Goal: Information Seeking & Learning: Learn about a topic

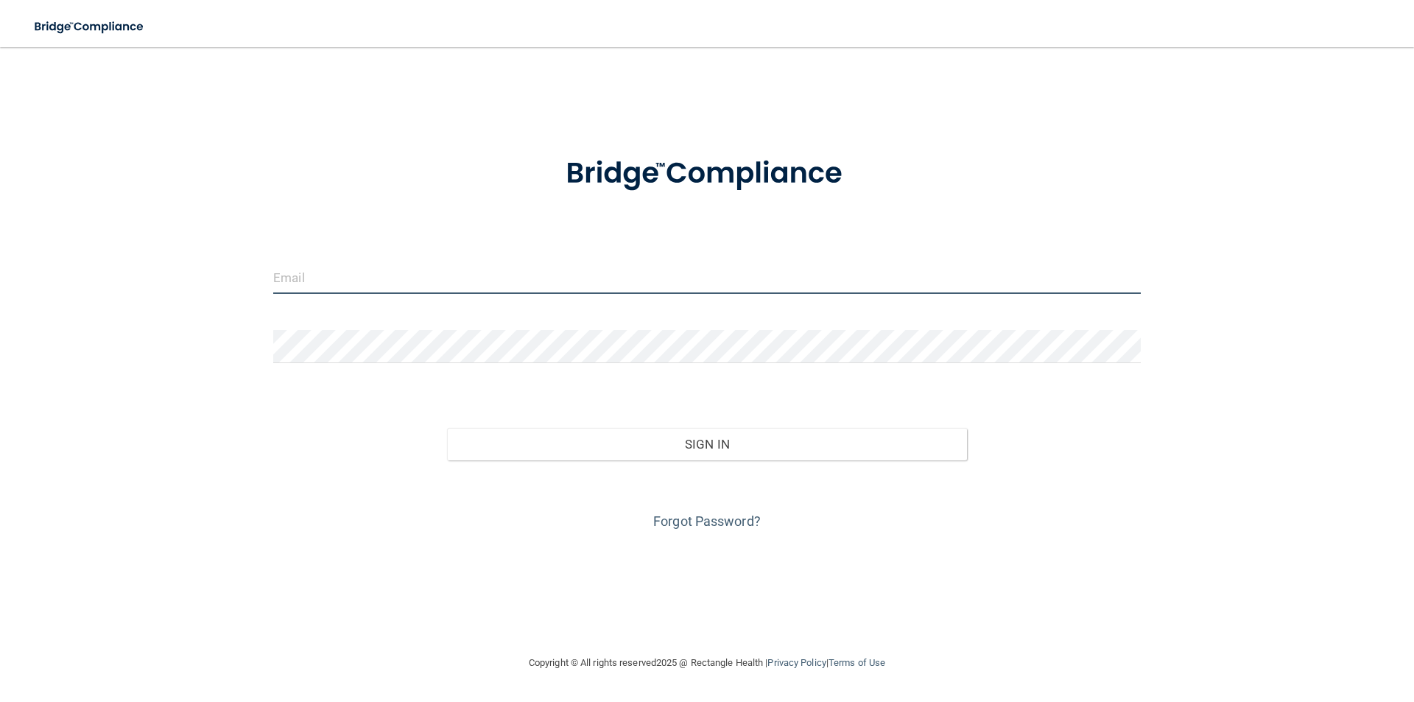
click at [699, 284] on input "email" at bounding box center [706, 277] width 867 height 33
type input "[EMAIL_ADDRESS][DOMAIN_NAME]"
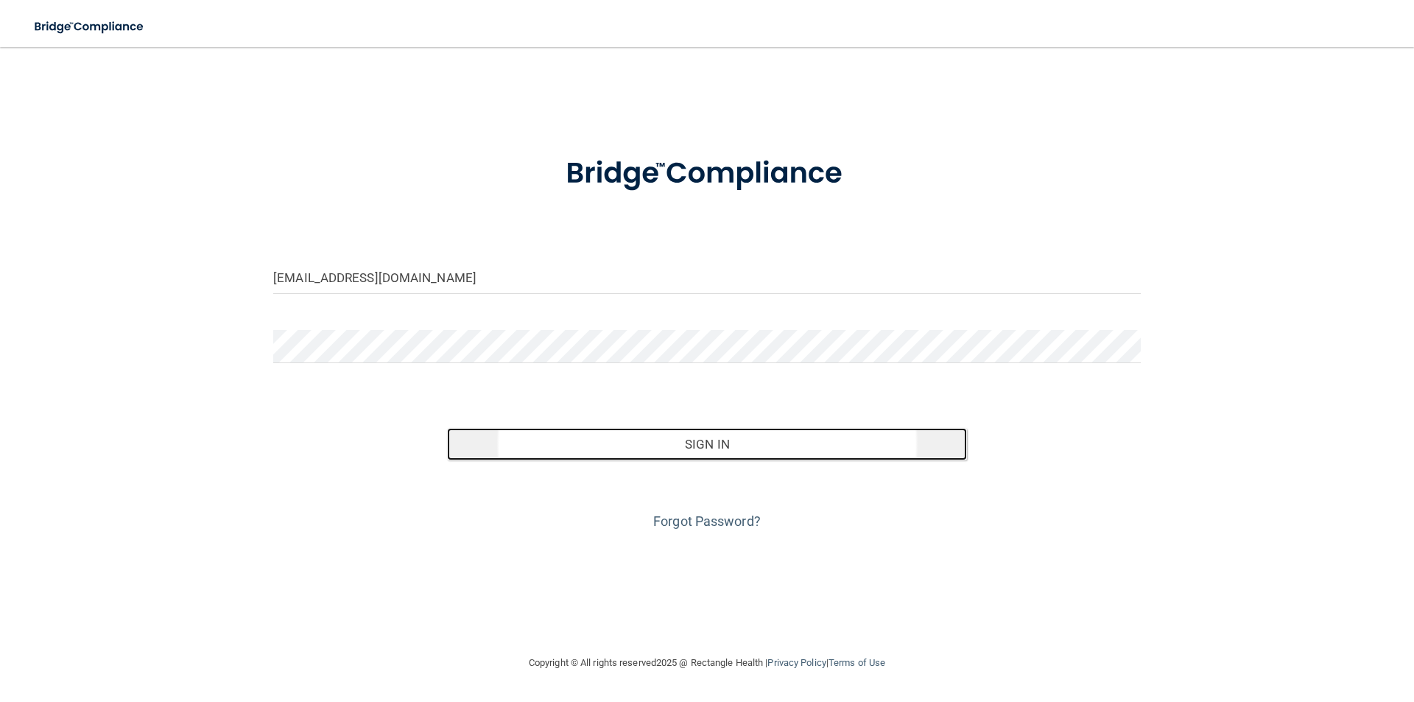
click at [735, 448] on button "Sign In" at bounding box center [707, 444] width 521 height 32
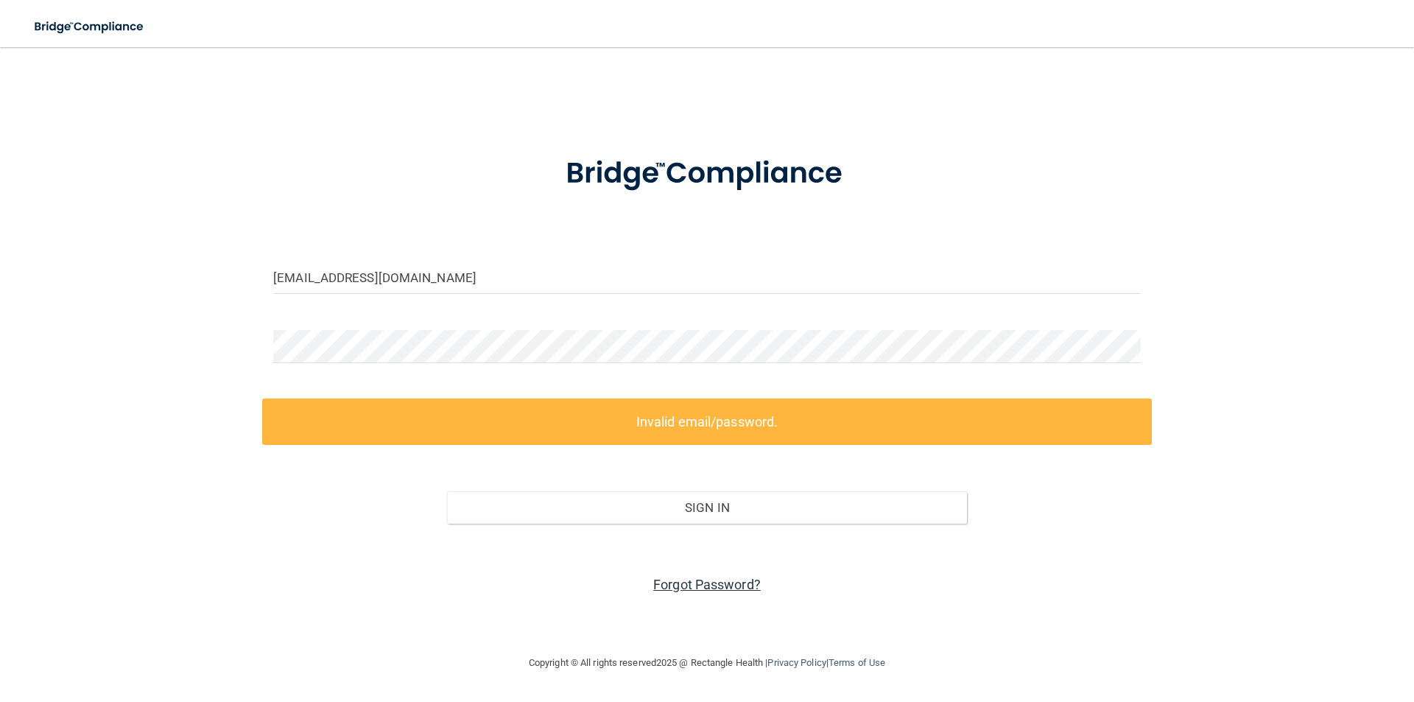
click at [671, 580] on link "Forgot Password?" at bounding box center [706, 584] width 107 height 15
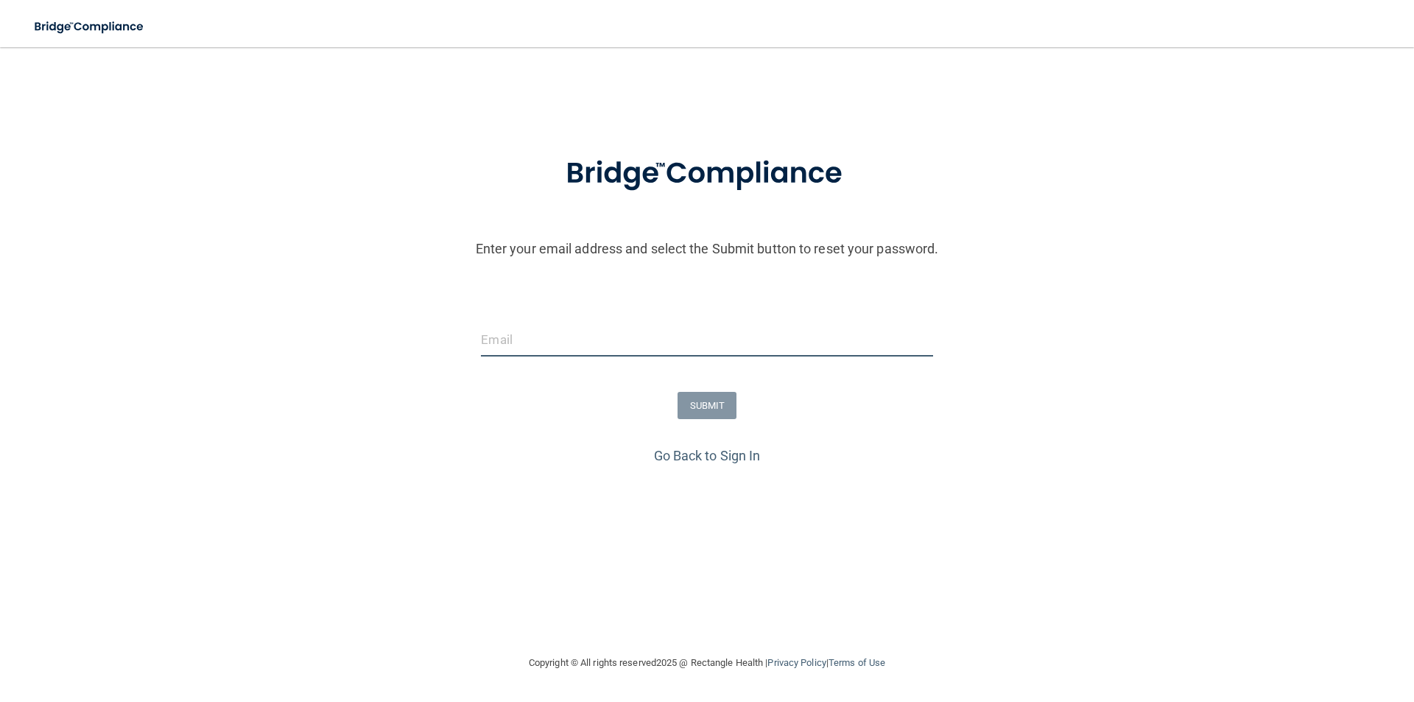
click at [520, 338] on input "email" at bounding box center [706, 339] width 451 height 33
type input "[EMAIL_ADDRESS][DOMAIN_NAME]"
click at [727, 403] on button "SUBMIT" at bounding box center [707, 405] width 60 height 27
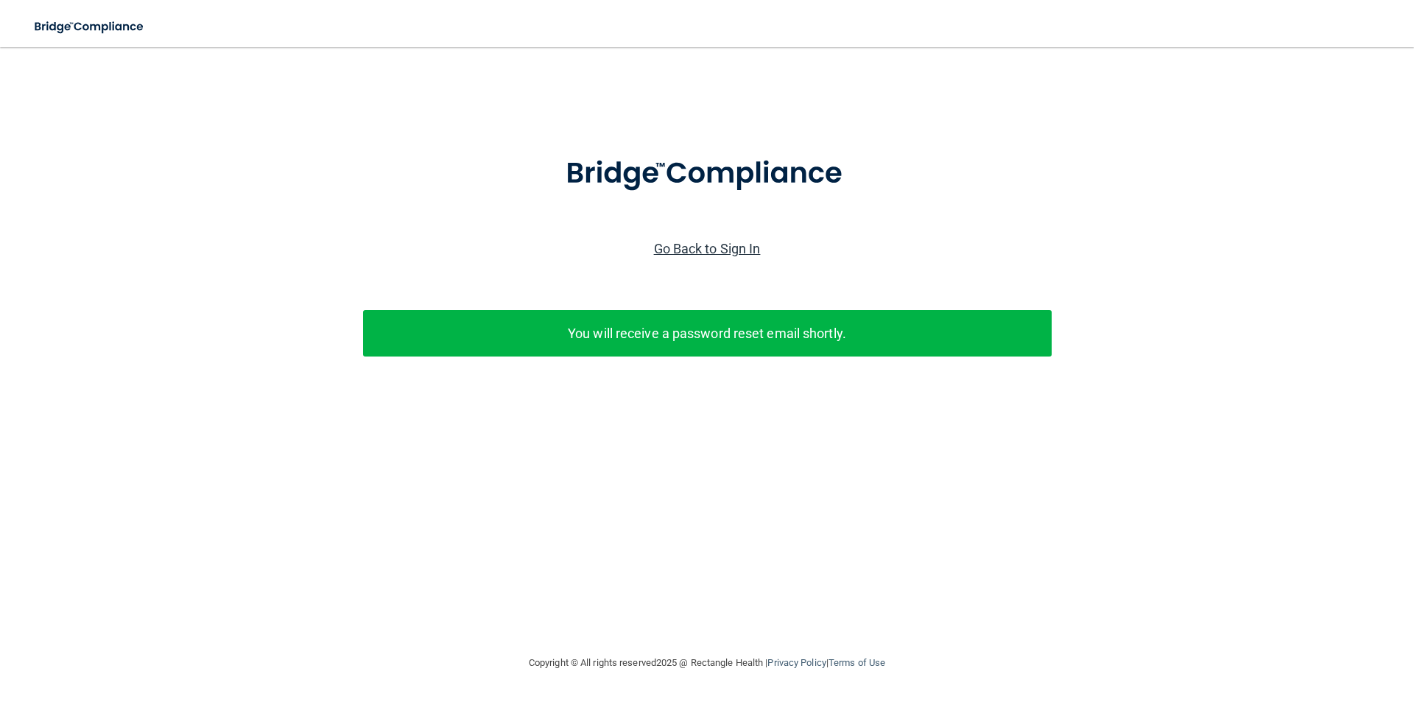
click at [709, 250] on link "Go Back to Sign In" at bounding box center [707, 248] width 107 height 15
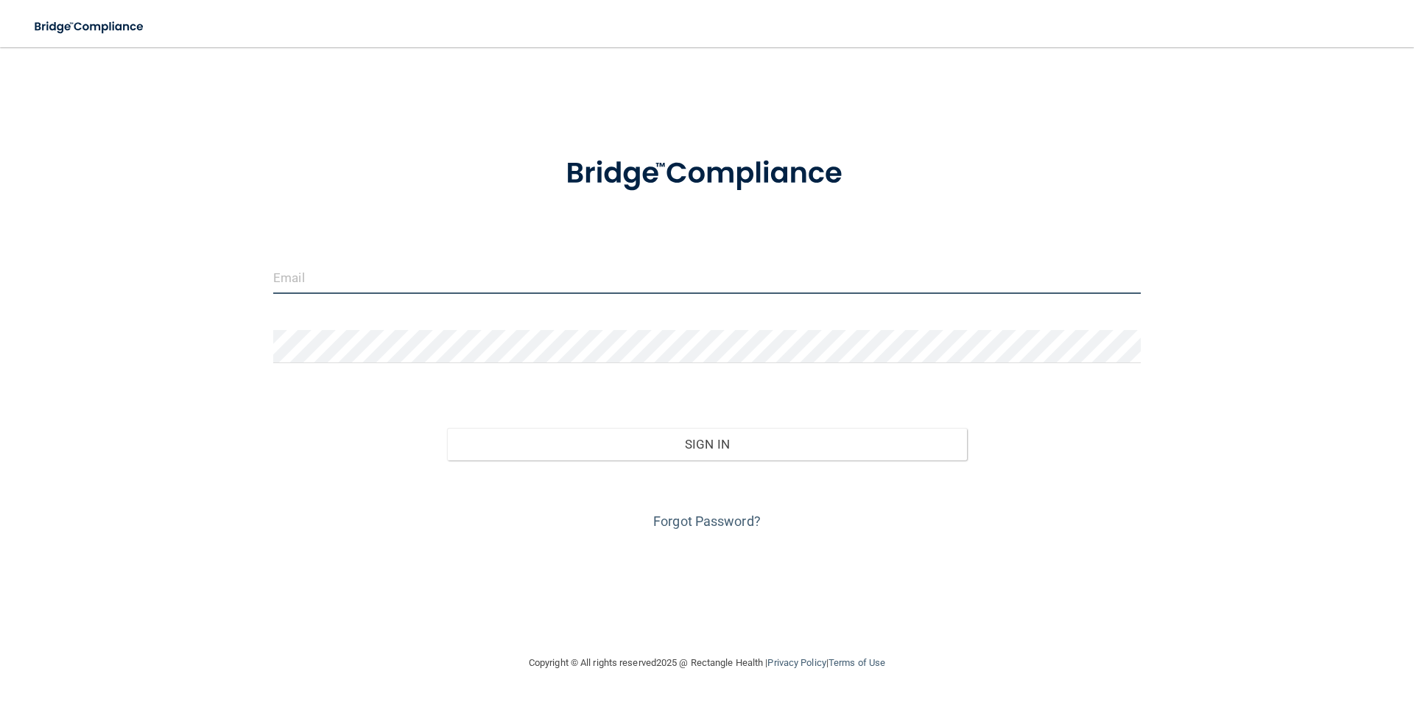
click at [610, 274] on input "email" at bounding box center [706, 277] width 867 height 33
type input "[EMAIL_ADDRESS][DOMAIN_NAME]"
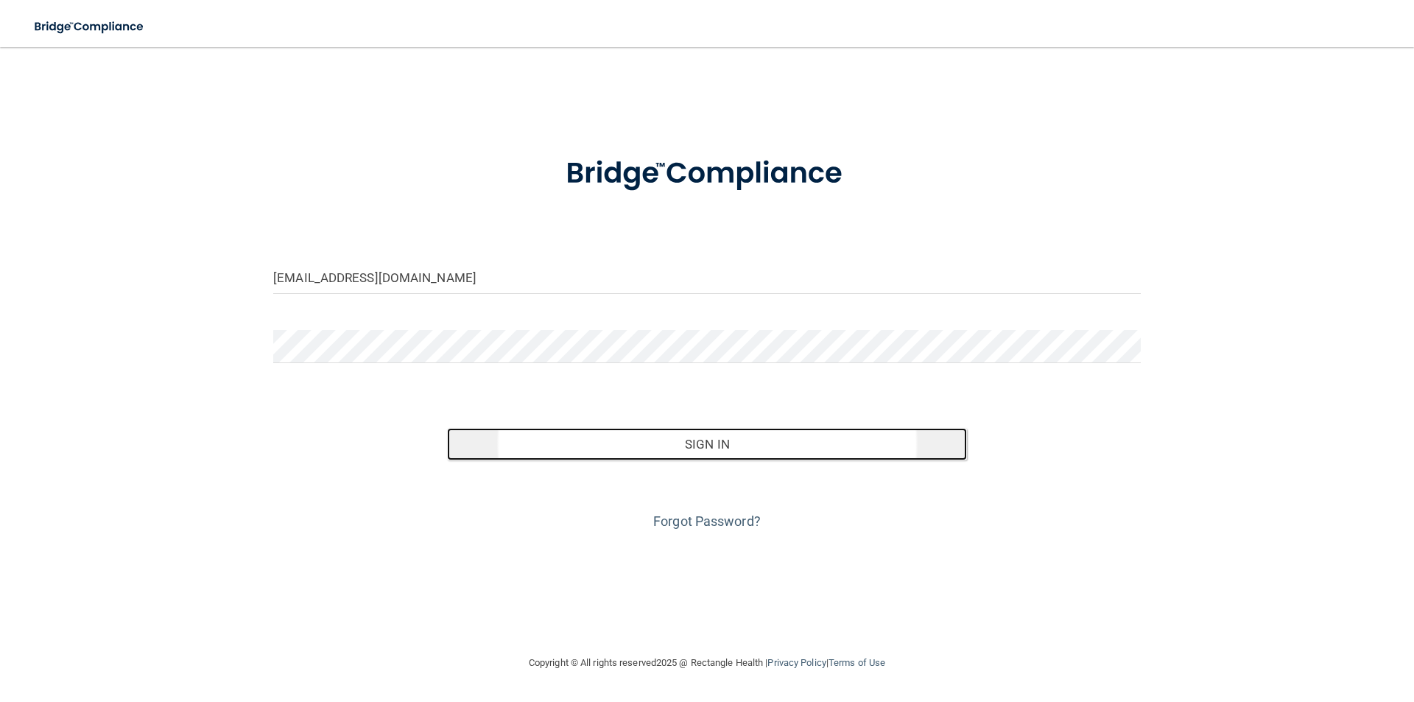
click at [688, 441] on button "Sign In" at bounding box center [707, 444] width 521 height 32
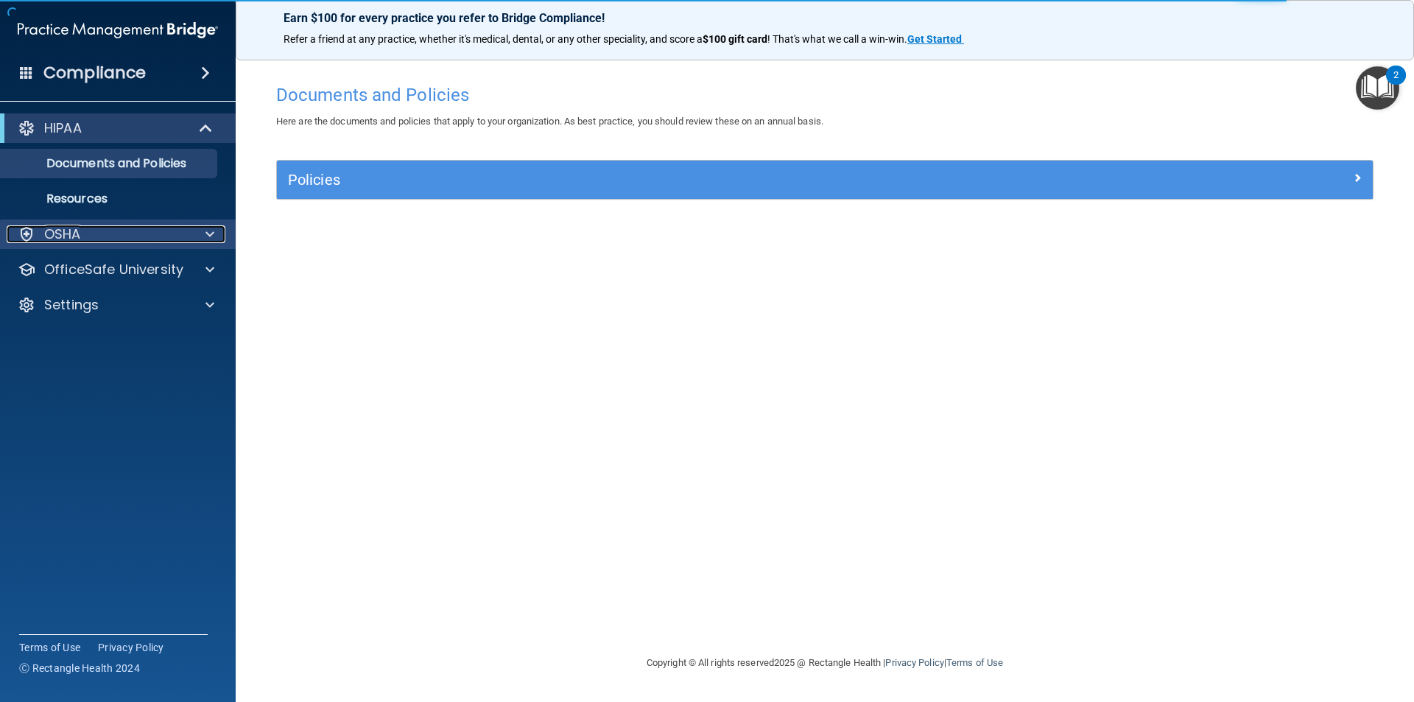
click at [191, 227] on div at bounding box center [207, 234] width 37 height 18
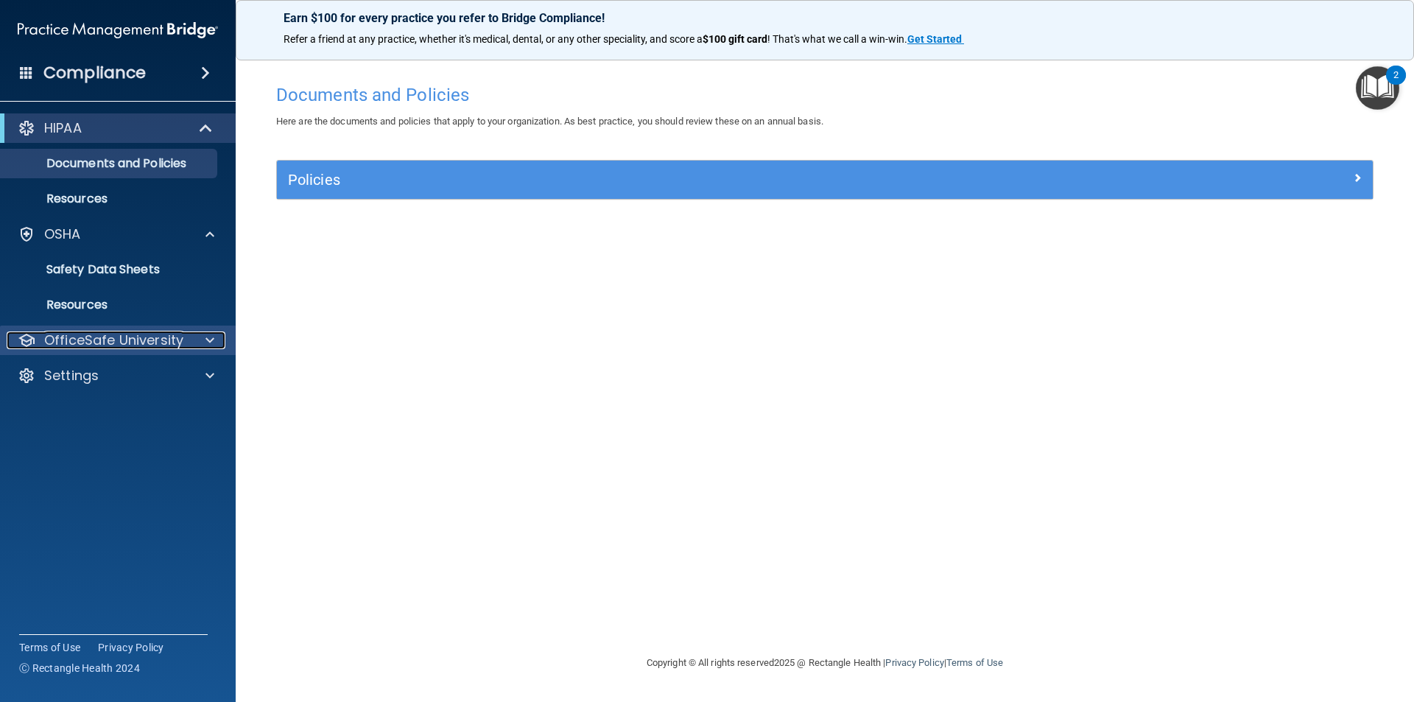
click at [191, 340] on div at bounding box center [207, 340] width 37 height 18
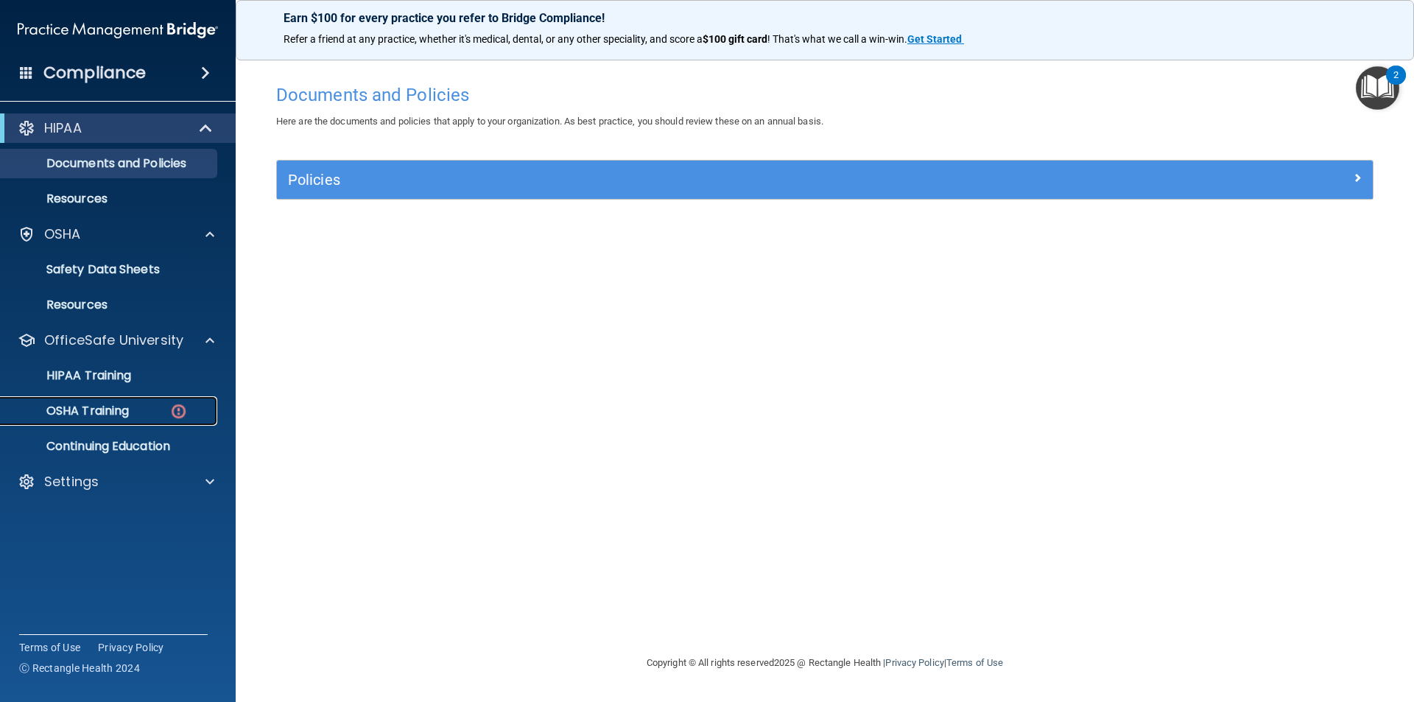
click at [128, 409] on p "OSHA Training" at bounding box center [69, 410] width 119 height 15
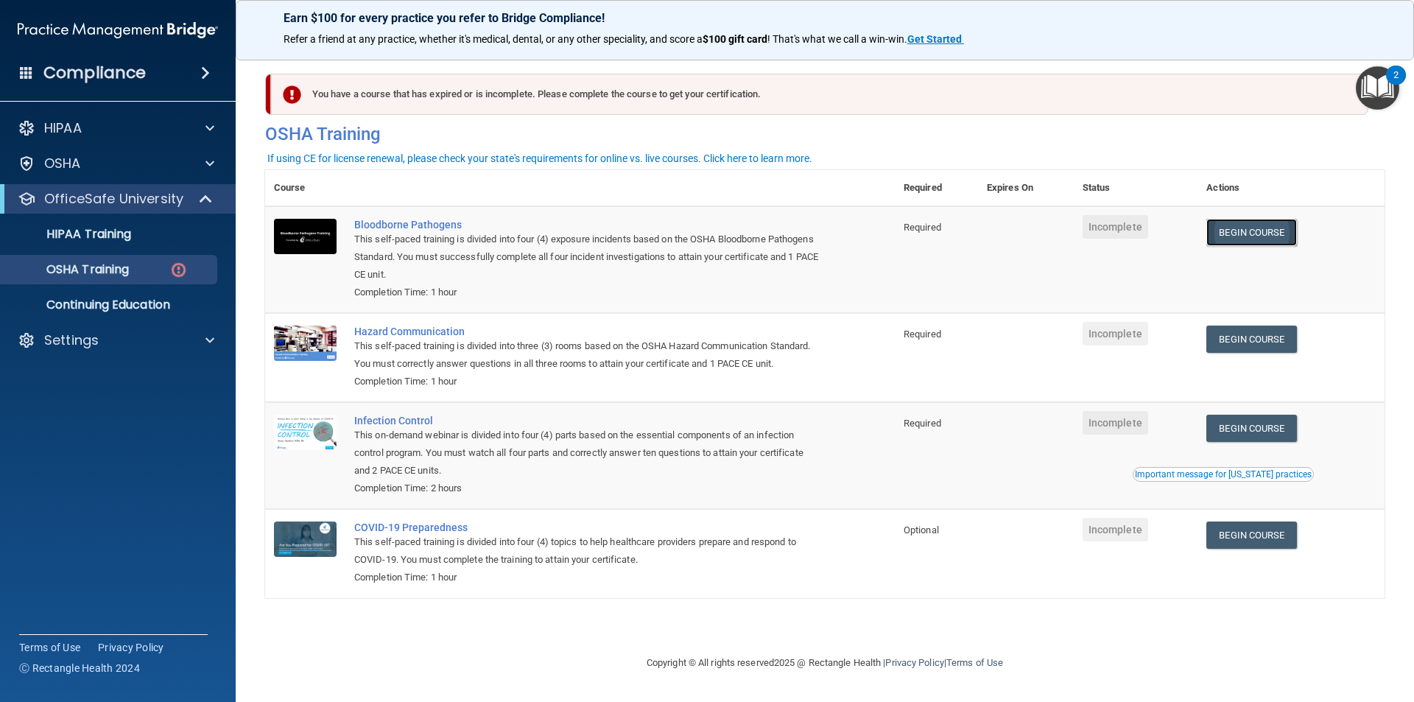
click at [1226, 233] on link "Begin Course" at bounding box center [1251, 232] width 90 height 27
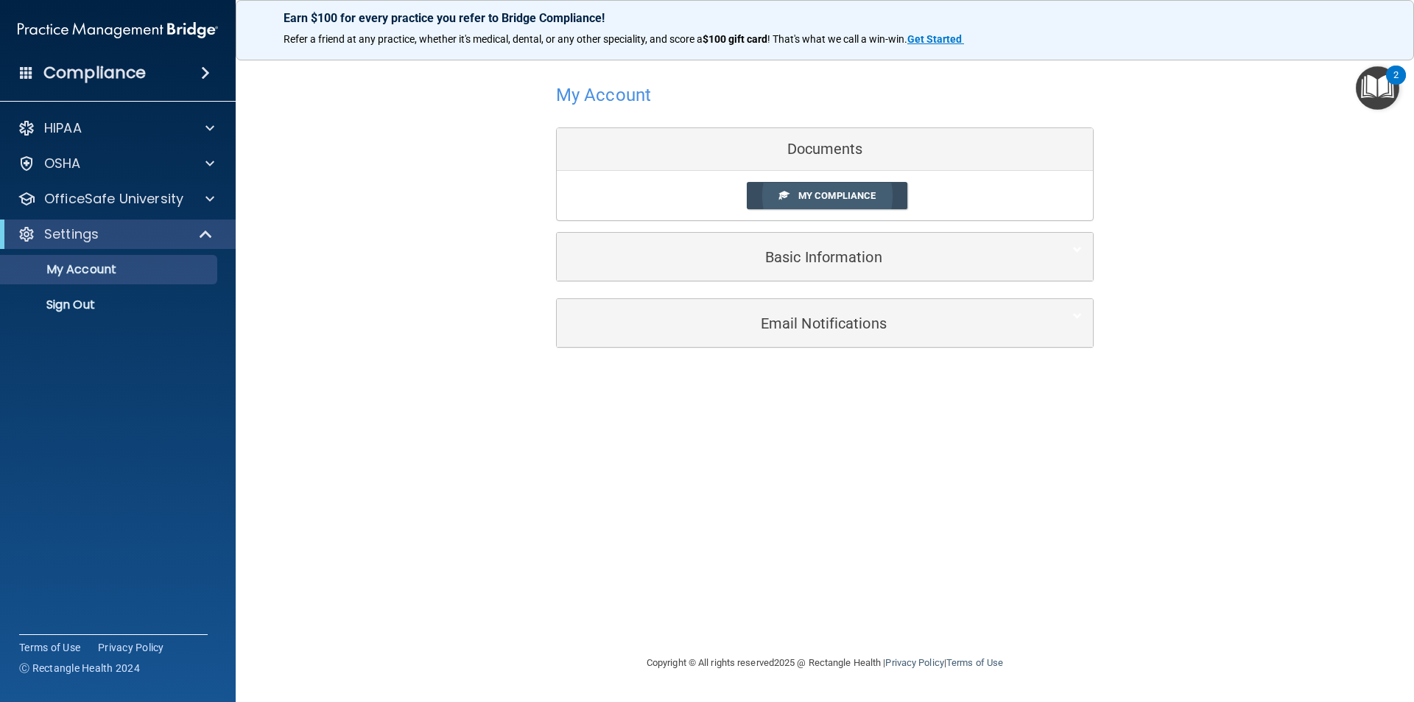
click at [856, 191] on span "My Compliance" at bounding box center [836, 195] width 77 height 11
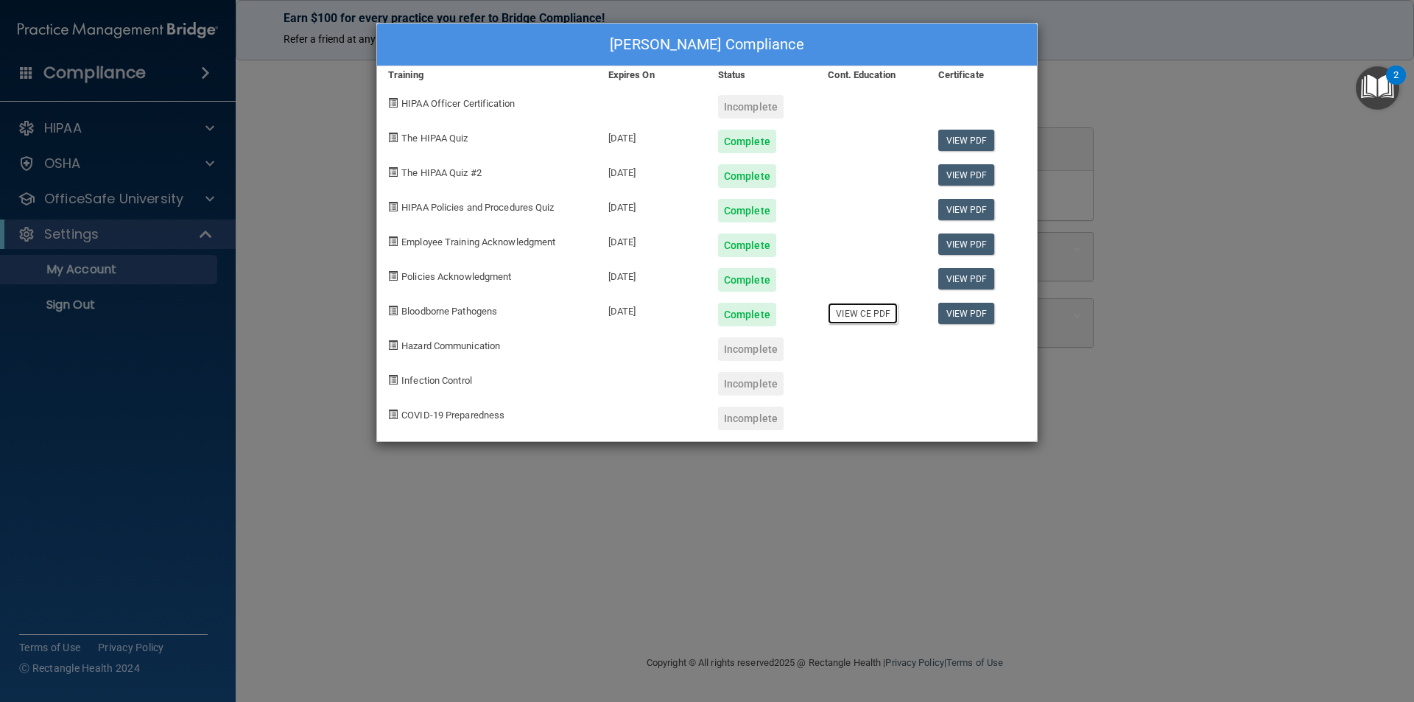
click at [847, 316] on link "View CE PDF" at bounding box center [863, 313] width 70 height 21
click at [999, 43] on div "Amanda Landis-Teseniar's Compliance" at bounding box center [707, 45] width 660 height 43
click at [1216, 186] on div "Amanda Landis-Teseniar's Compliance Training Expires On Status Cont. Education …" at bounding box center [707, 351] width 1414 height 702
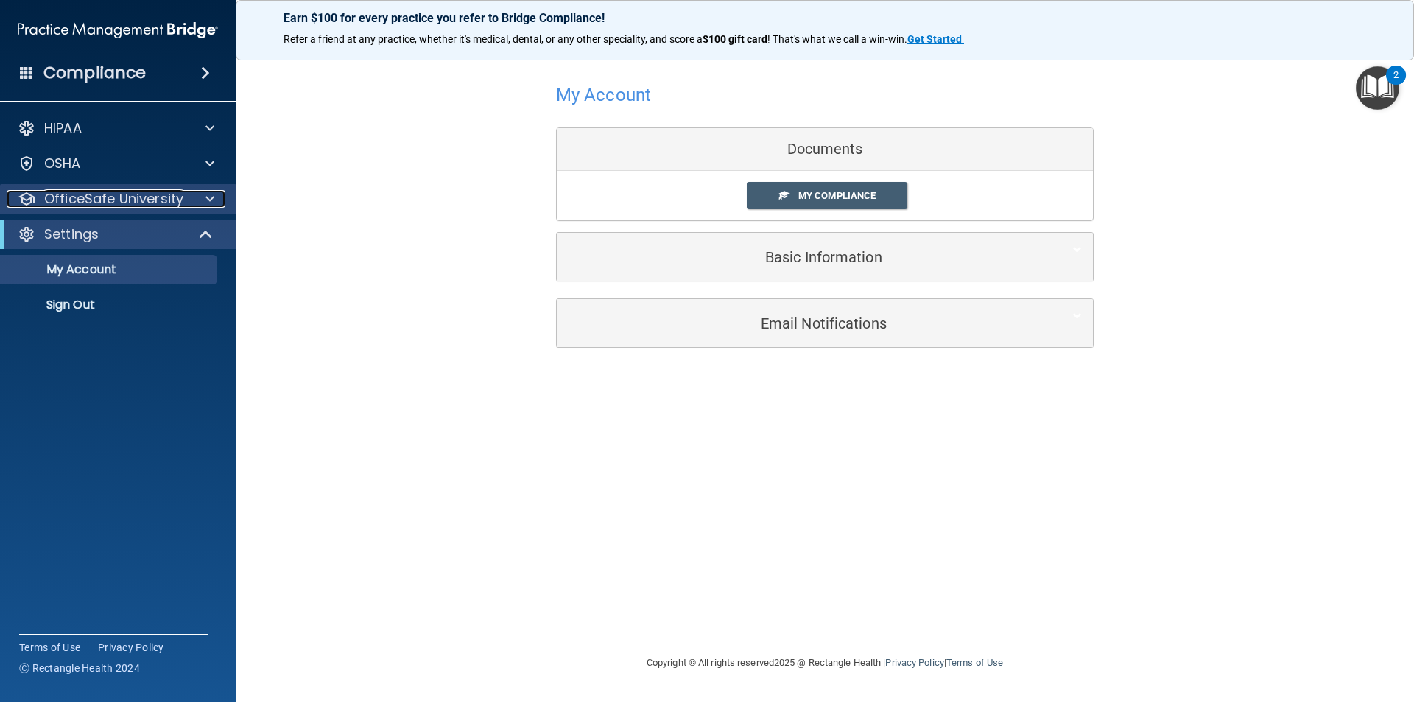
click at [214, 193] on div at bounding box center [207, 199] width 37 height 18
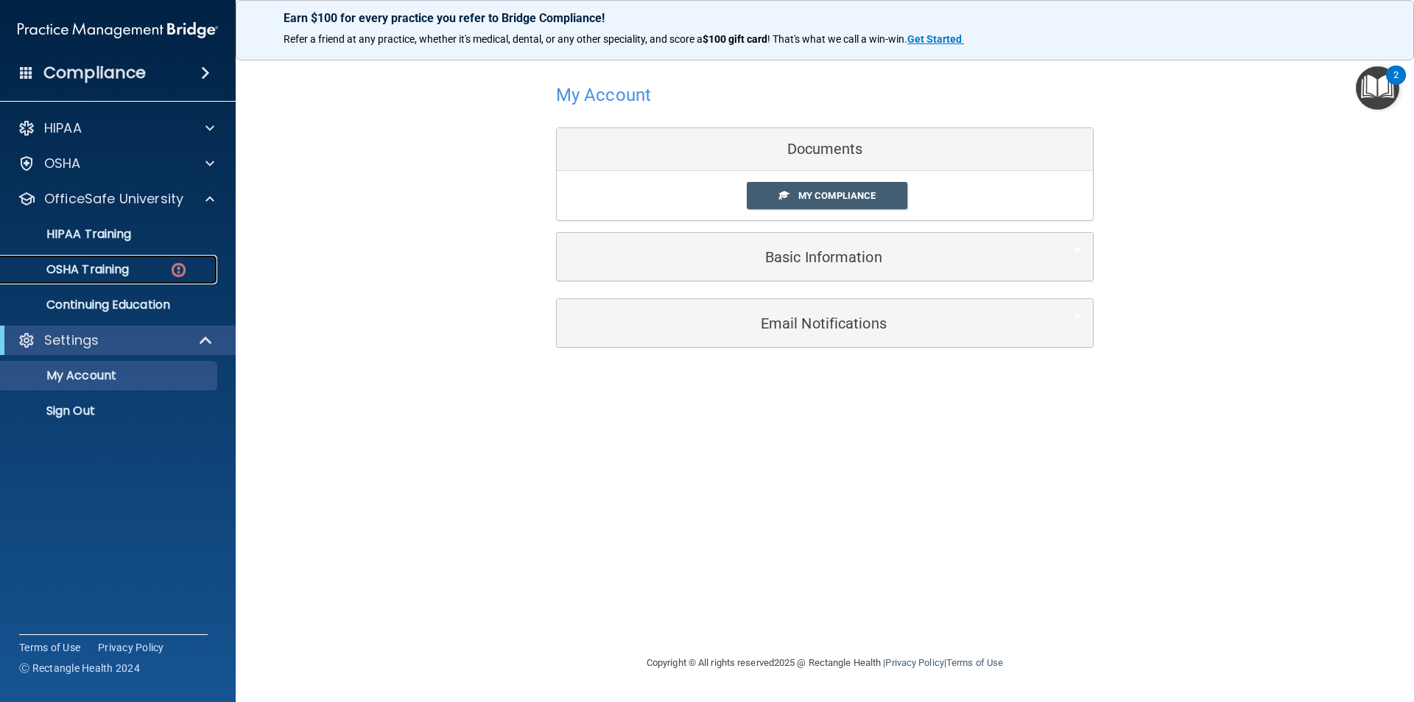
click at [129, 270] on p "OSHA Training" at bounding box center [69, 269] width 119 height 15
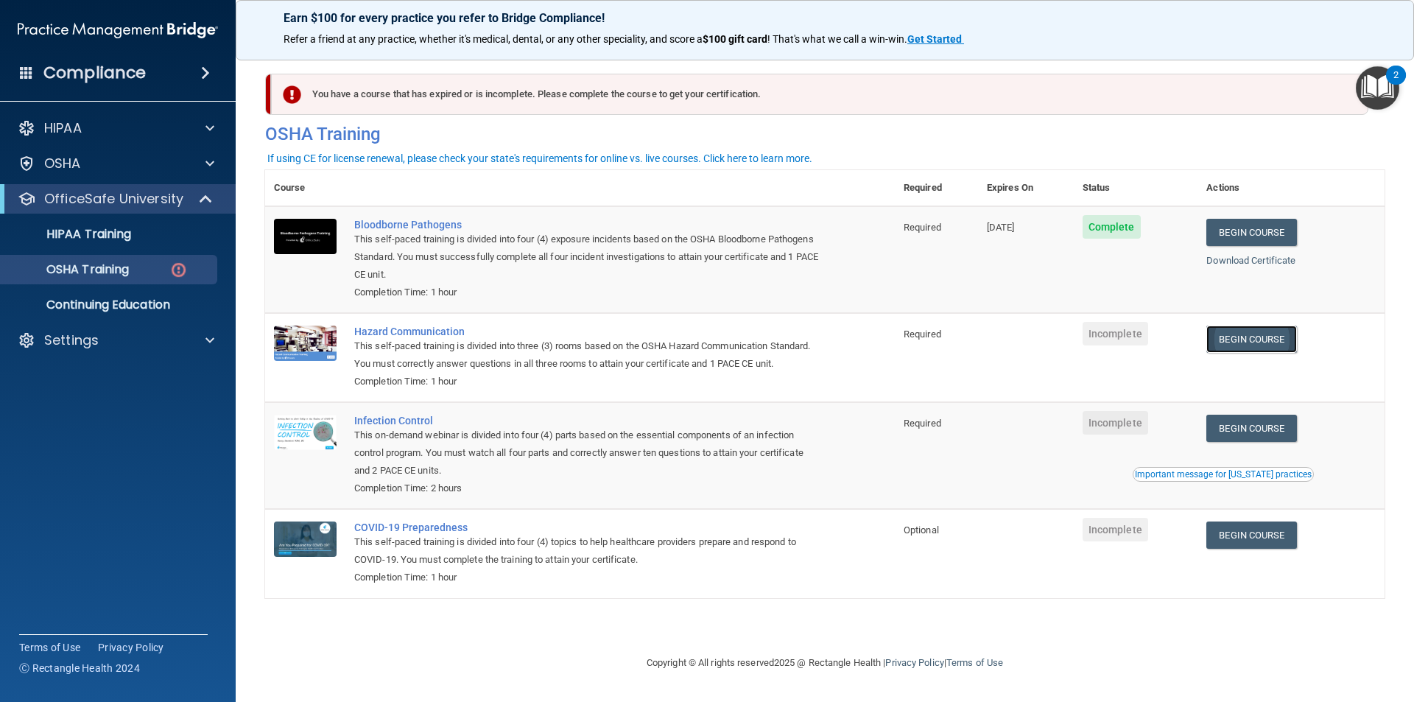
click at [1296, 336] on link "Begin Course" at bounding box center [1251, 338] width 90 height 27
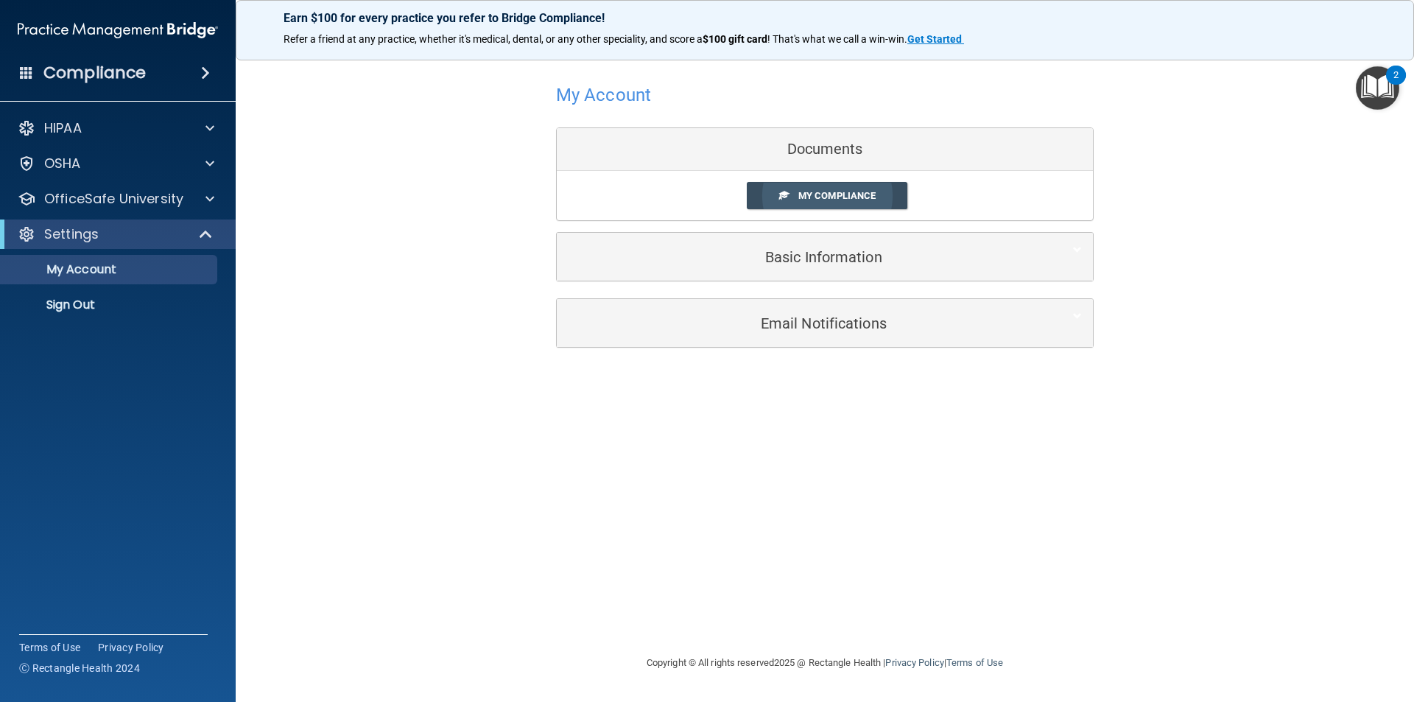
click at [835, 197] on span "My Compliance" at bounding box center [836, 195] width 77 height 11
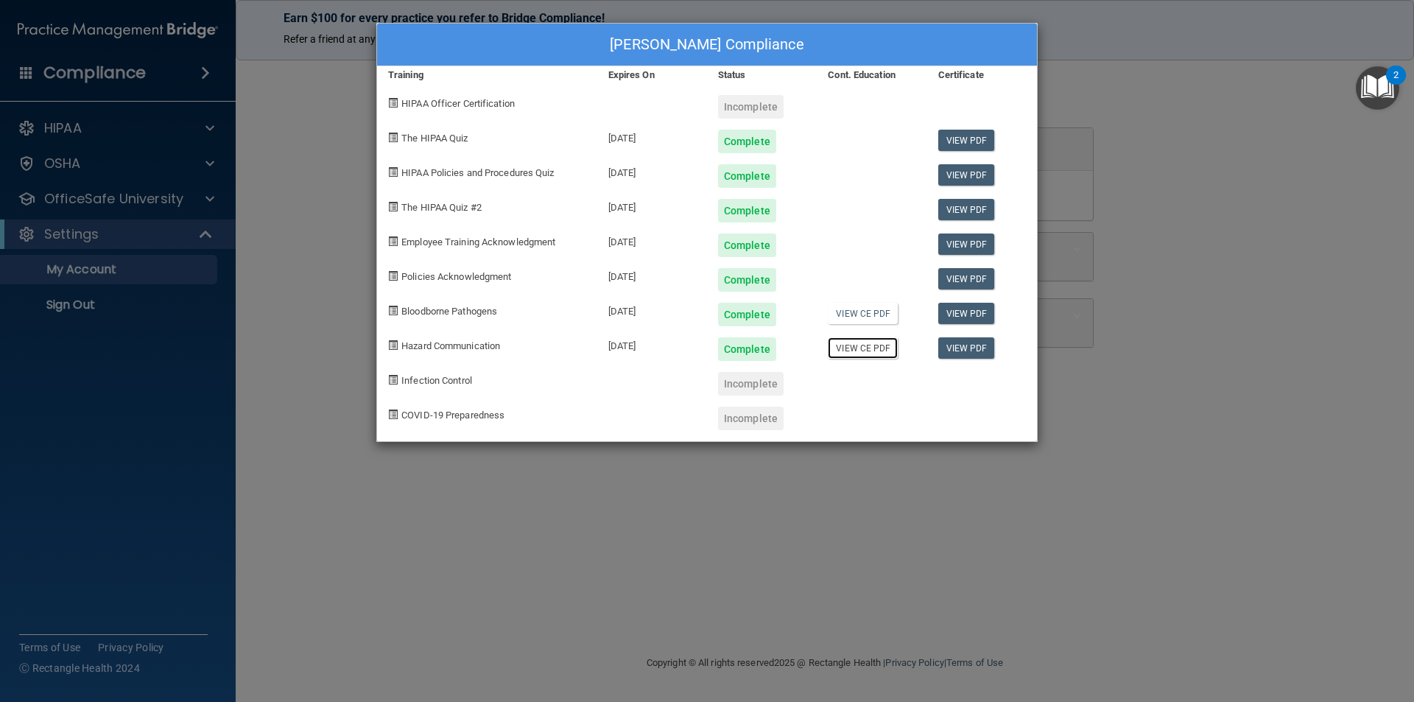
click at [873, 354] on link "View CE PDF" at bounding box center [863, 347] width 70 height 21
click at [1205, 394] on div "Amanda Landis-Teseniar's Compliance Training Expires On Status Cont. Education …" at bounding box center [707, 351] width 1414 height 702
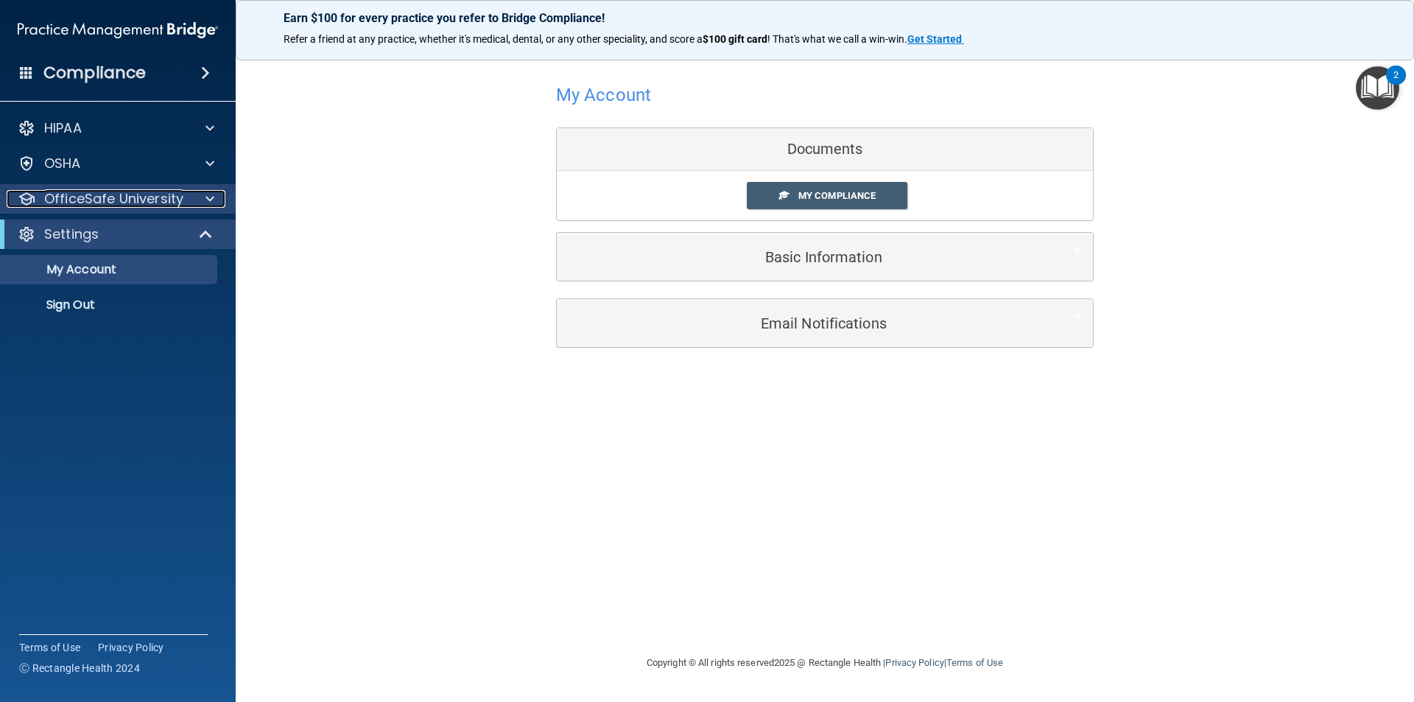
click at [215, 205] on div at bounding box center [207, 199] width 37 height 18
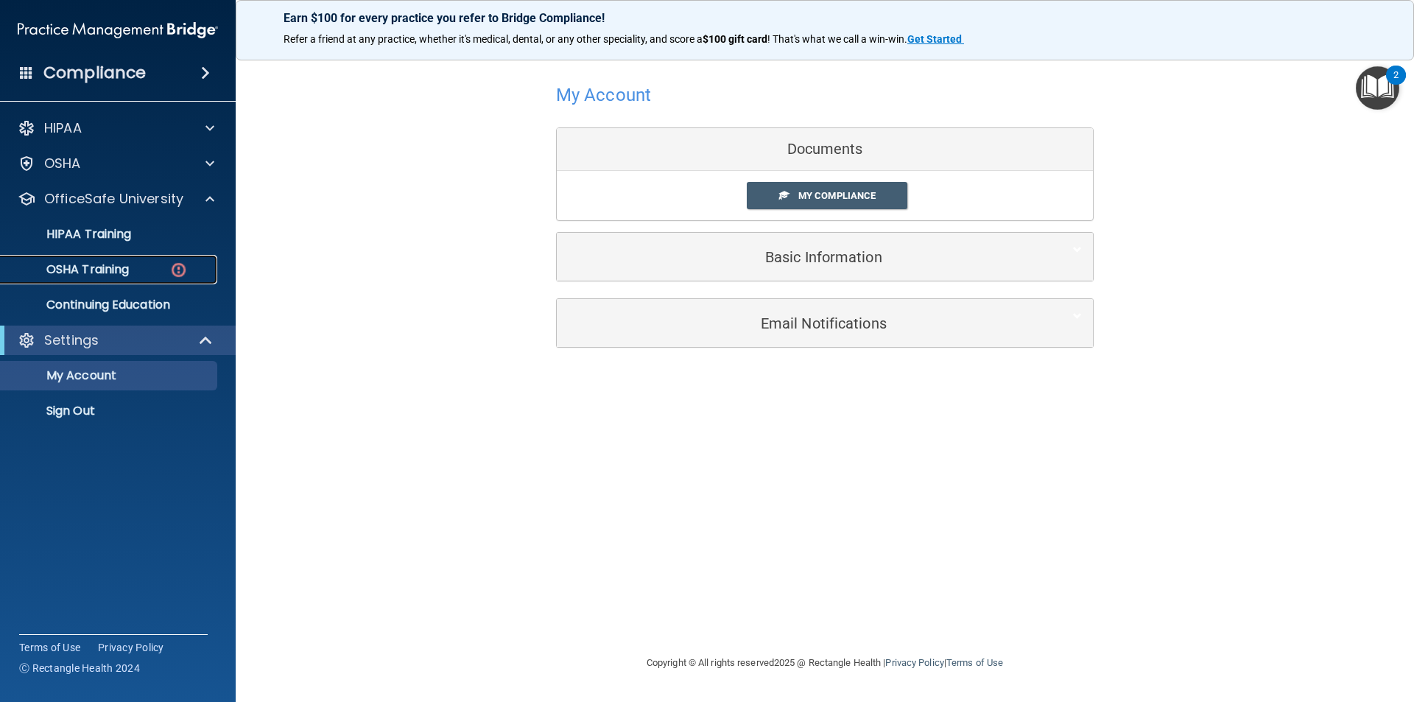
click at [196, 277] on link "OSHA Training" at bounding box center [101, 269] width 232 height 29
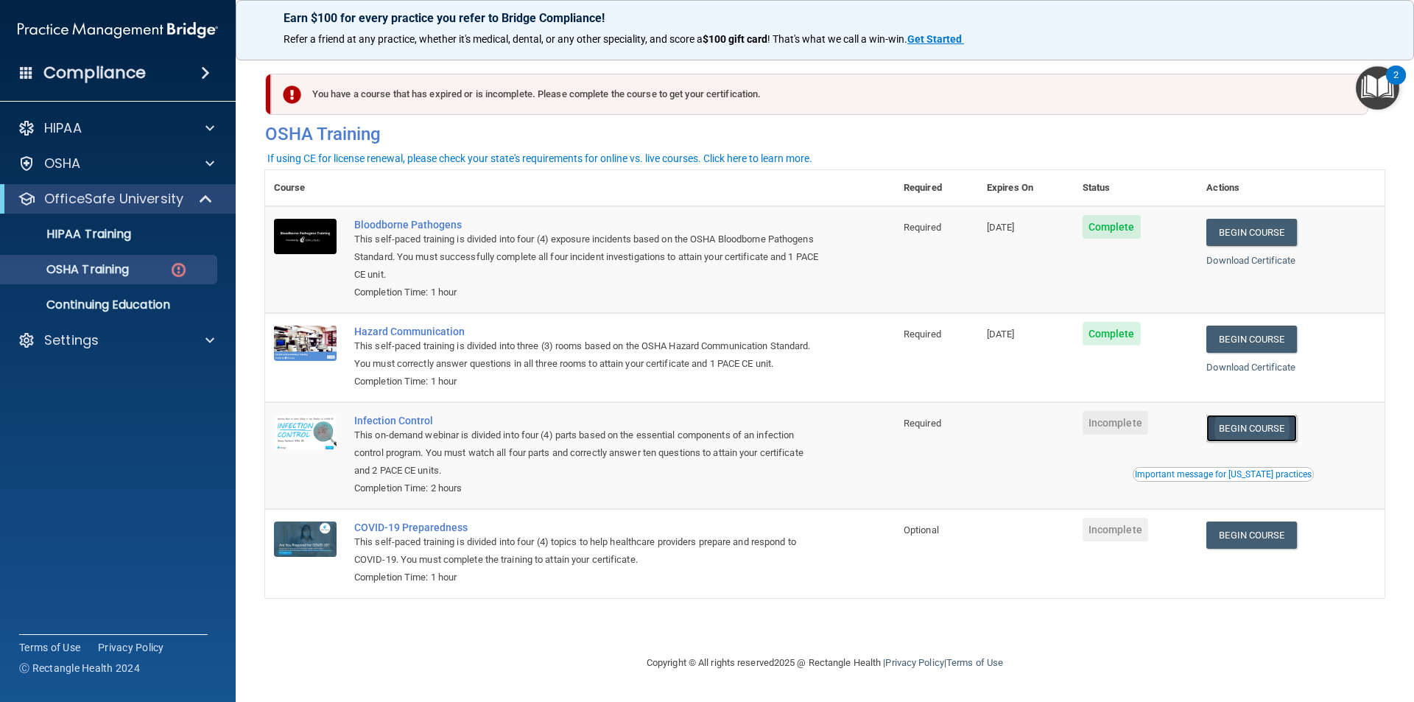
click at [1256, 426] on link "Begin Course" at bounding box center [1251, 428] width 90 height 27
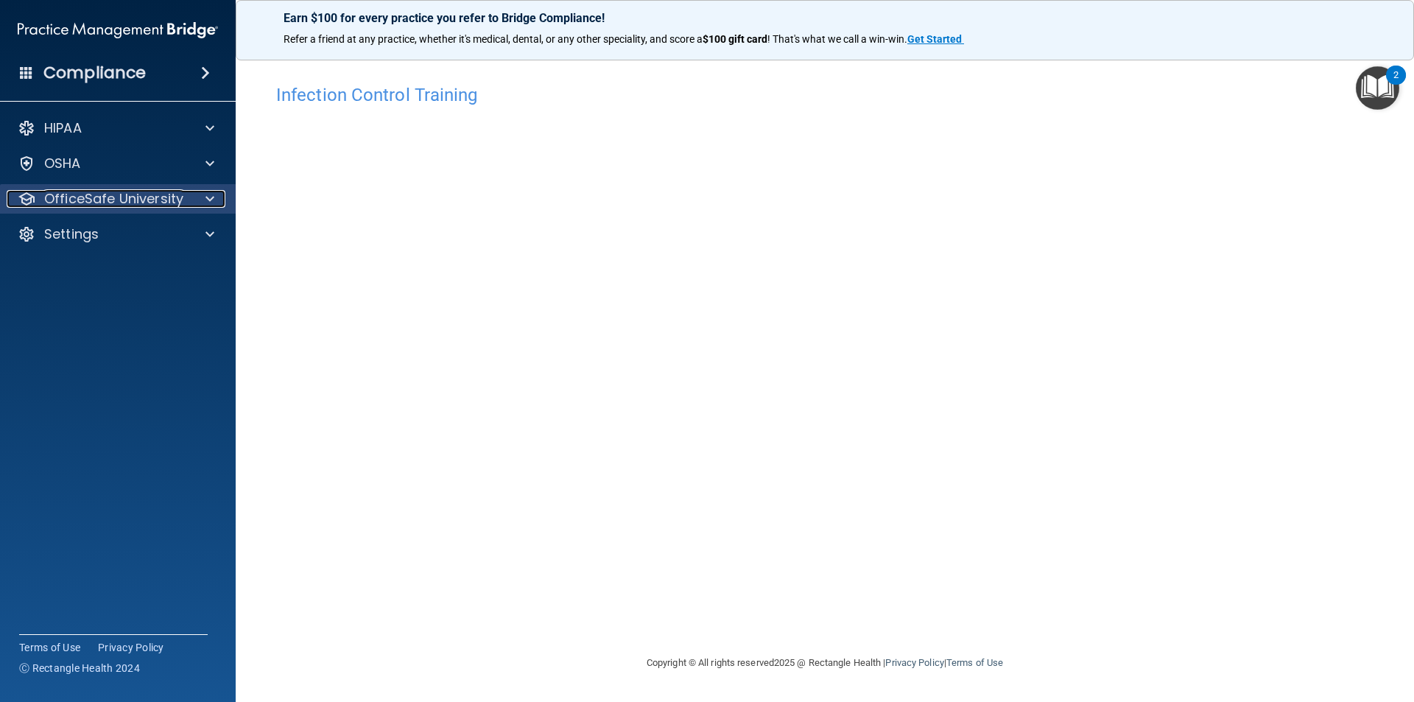
click at [216, 202] on div at bounding box center [207, 199] width 37 height 18
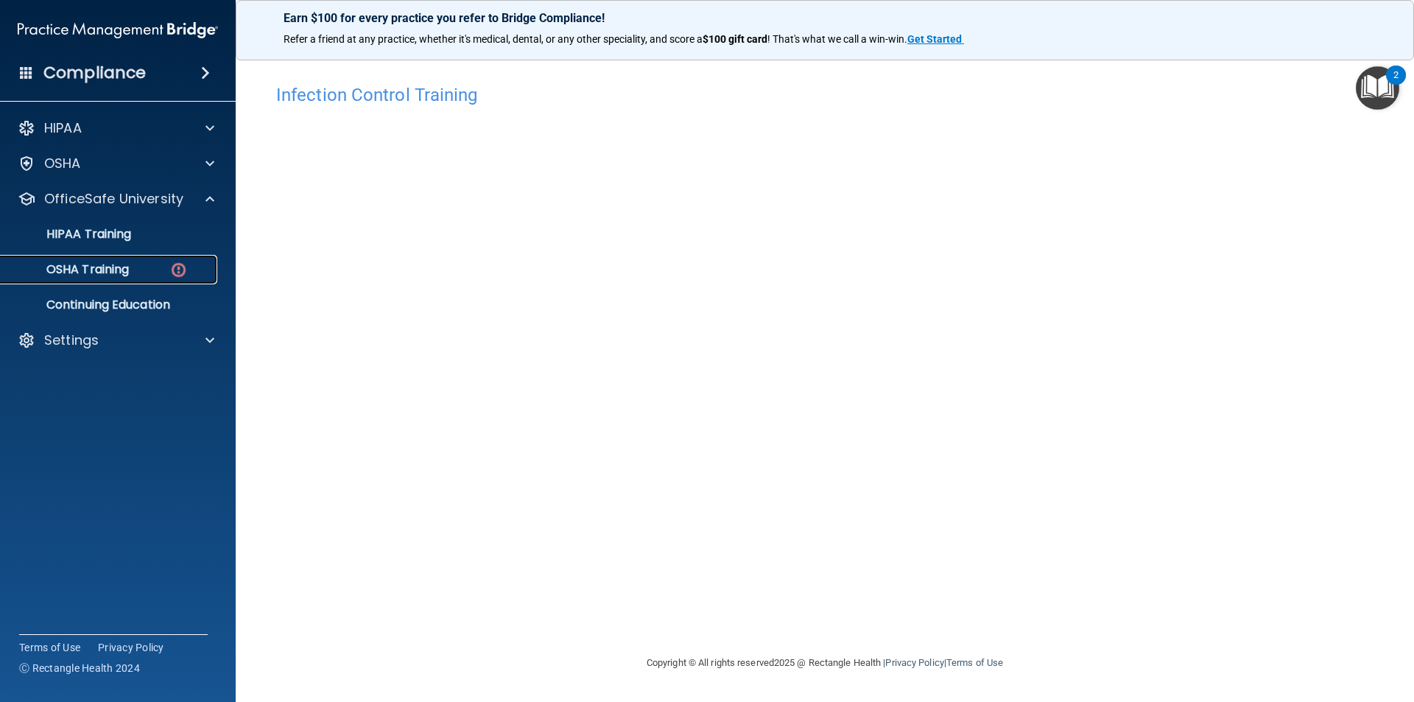
click at [190, 263] on div "OSHA Training" at bounding box center [110, 269] width 201 height 15
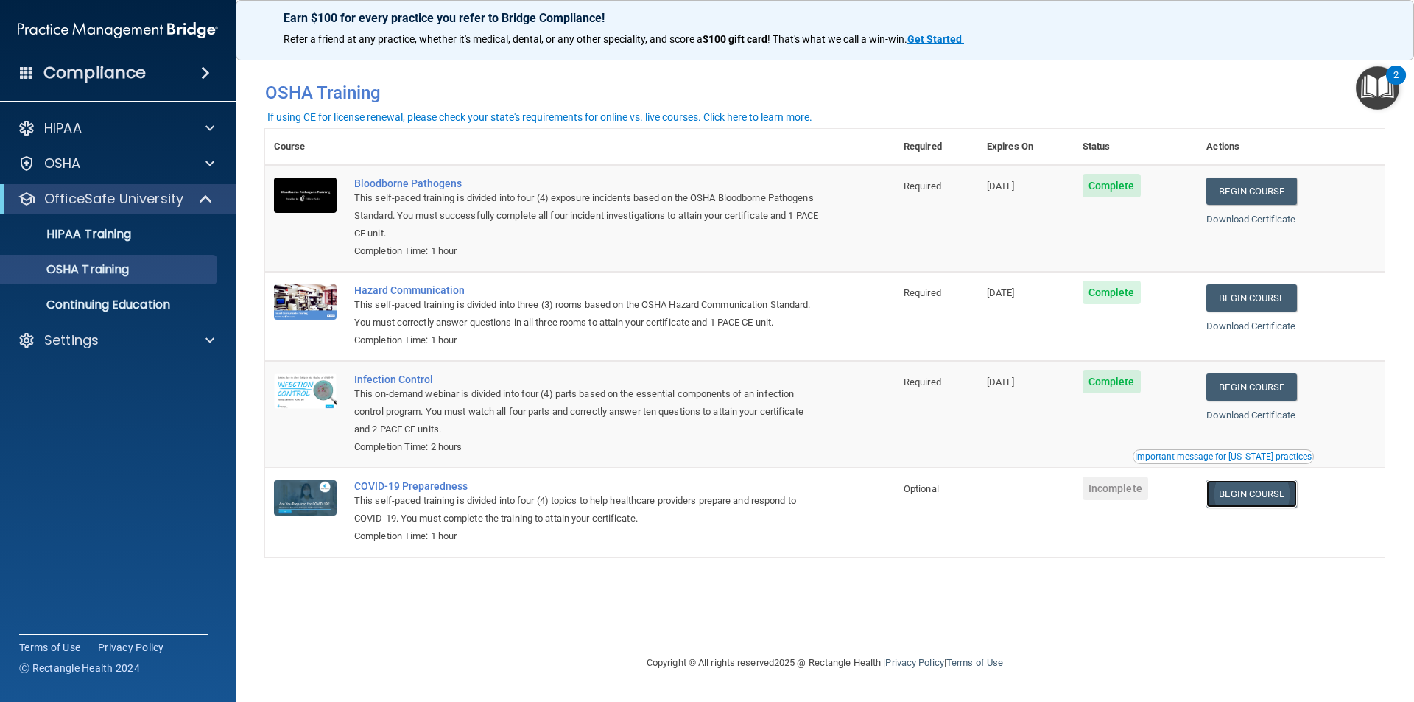
click at [1225, 500] on link "Begin Course" at bounding box center [1251, 493] width 90 height 27
click at [210, 201] on span at bounding box center [207, 199] width 13 height 18
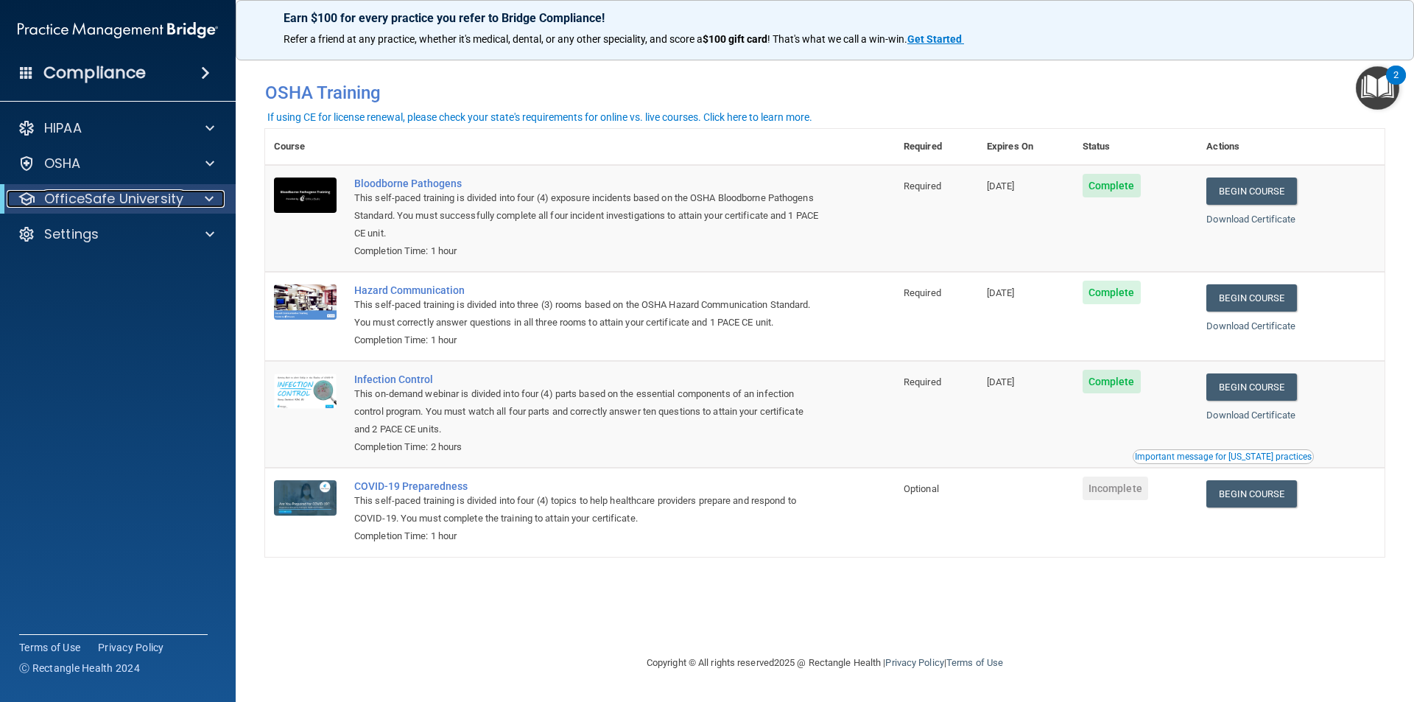
click at [210, 201] on span at bounding box center [209, 199] width 9 height 18
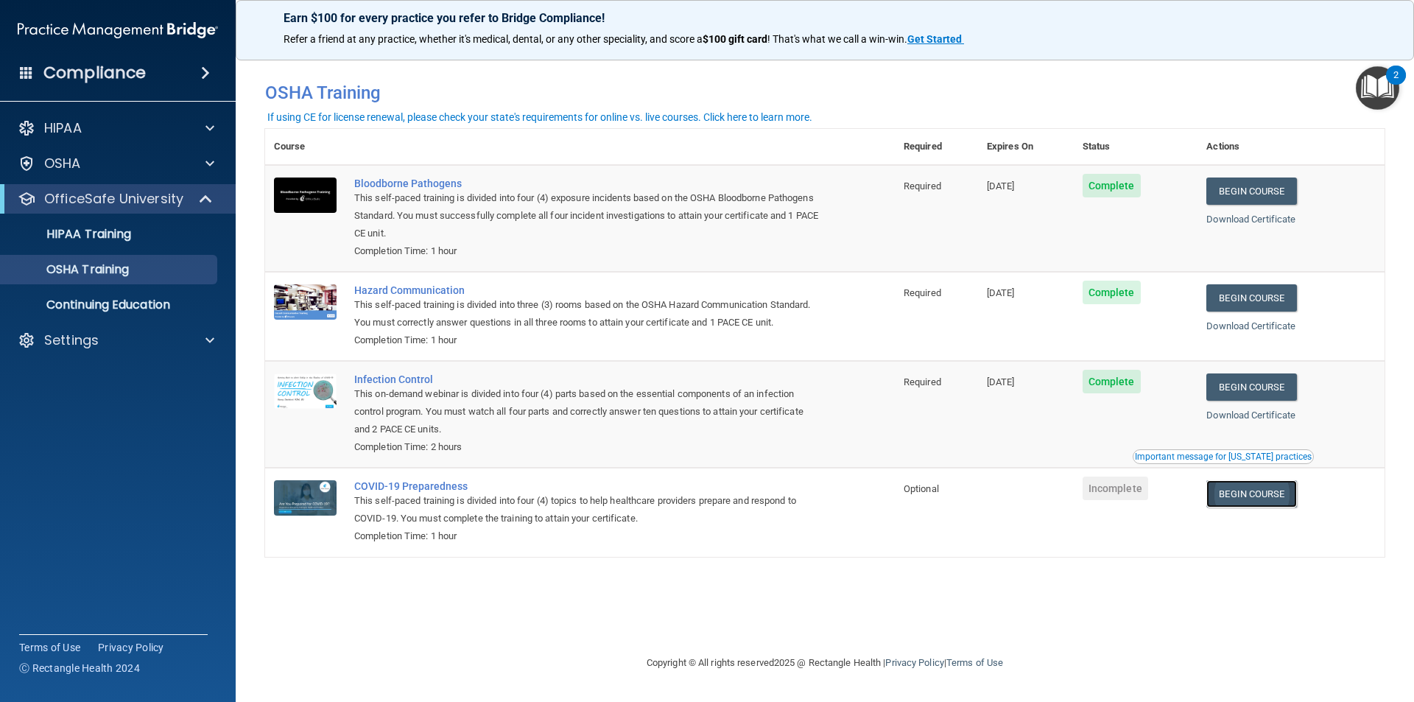
click at [1246, 502] on link "Begin Course" at bounding box center [1251, 493] width 90 height 27
click at [156, 312] on p "Continuing Education" at bounding box center [110, 304] width 201 height 15
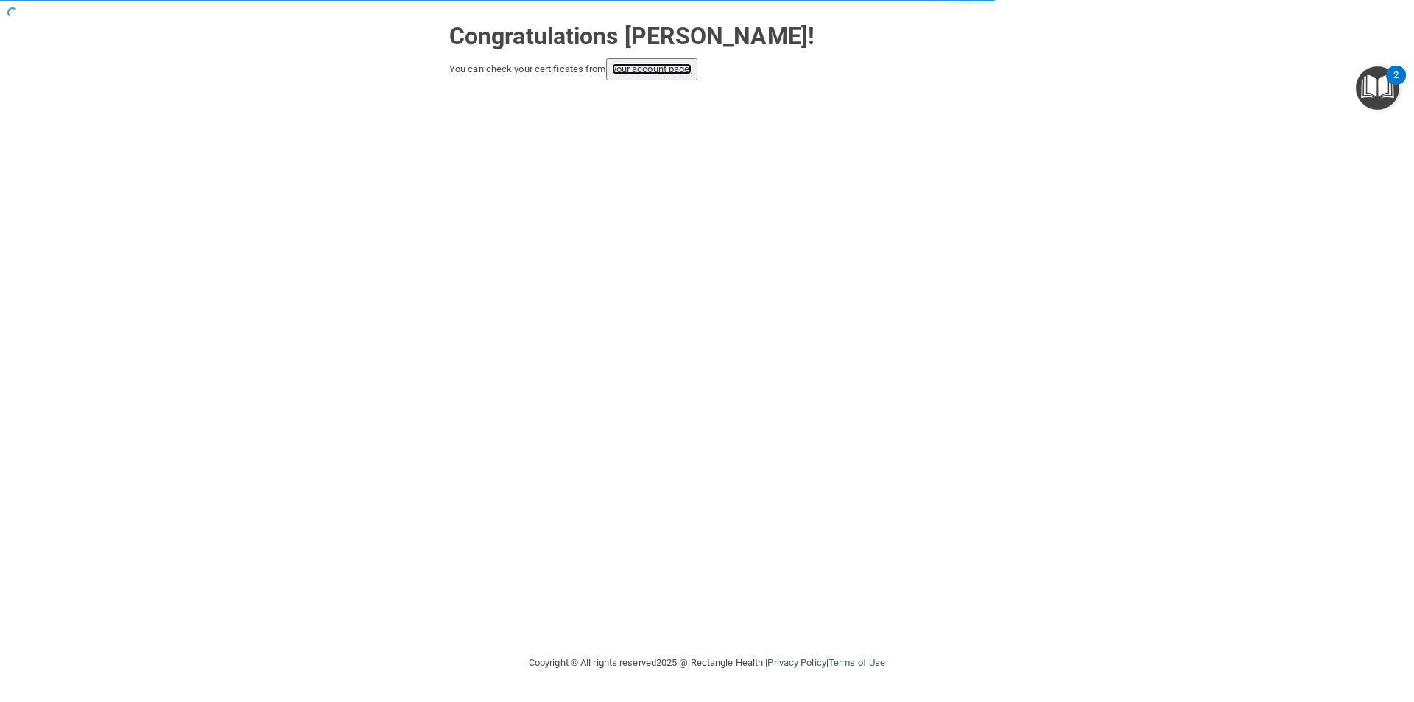
click at [630, 67] on link "your account page!" at bounding box center [652, 68] width 80 height 11
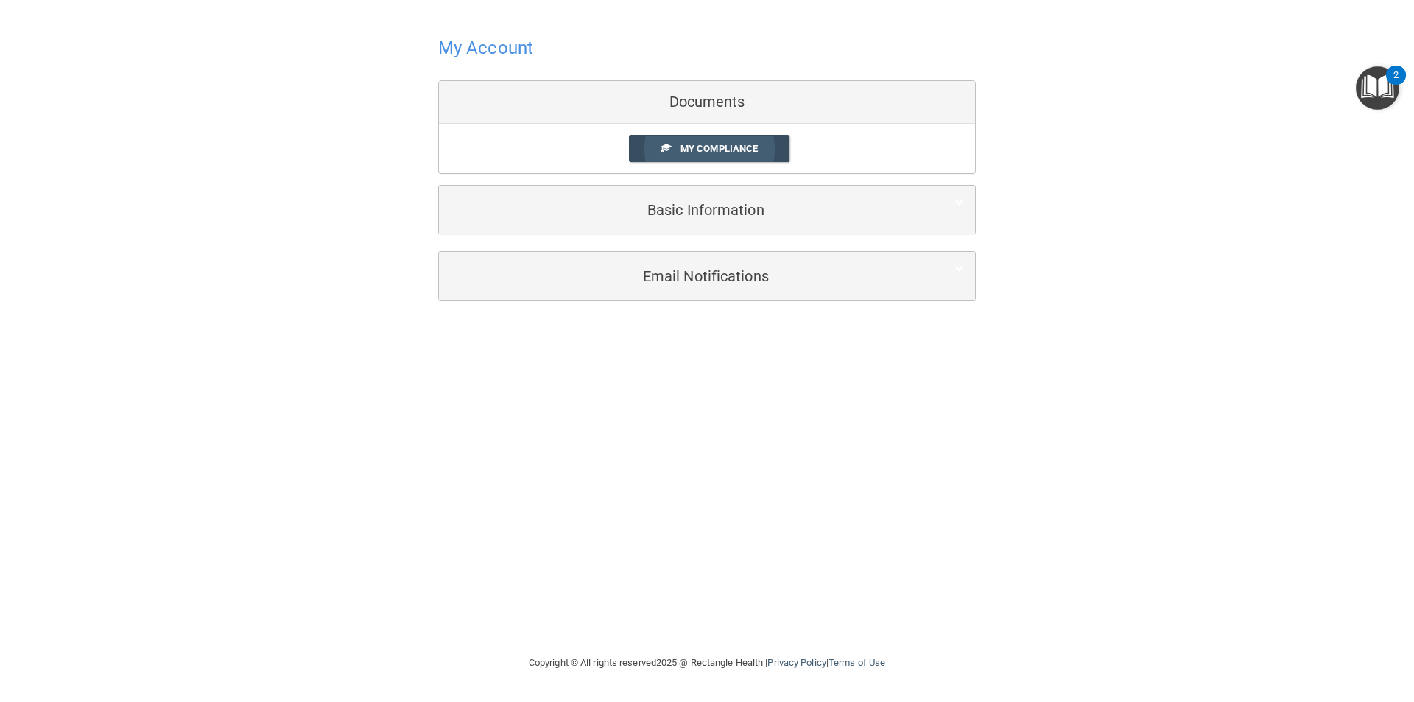
click at [667, 154] on link "My Compliance" at bounding box center [709, 148] width 161 height 27
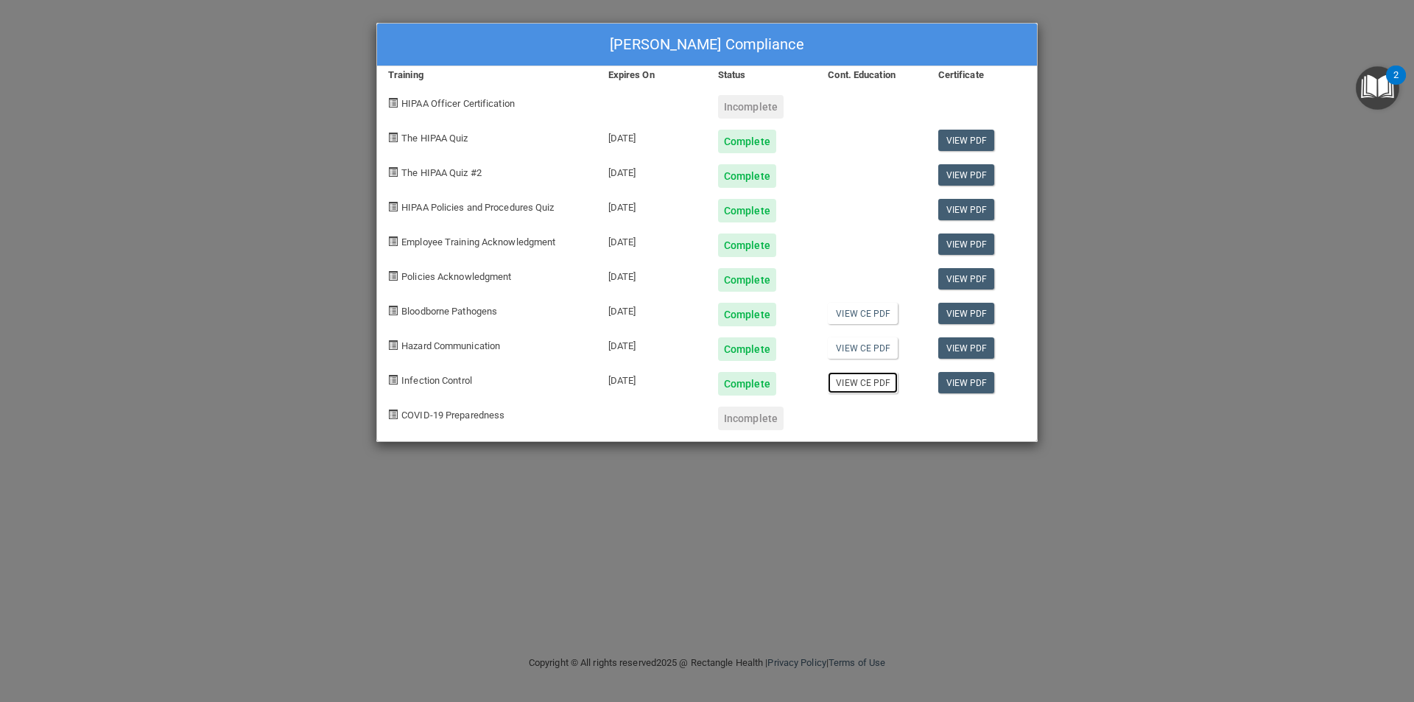
click at [842, 384] on link "View CE PDF" at bounding box center [863, 382] width 70 height 21
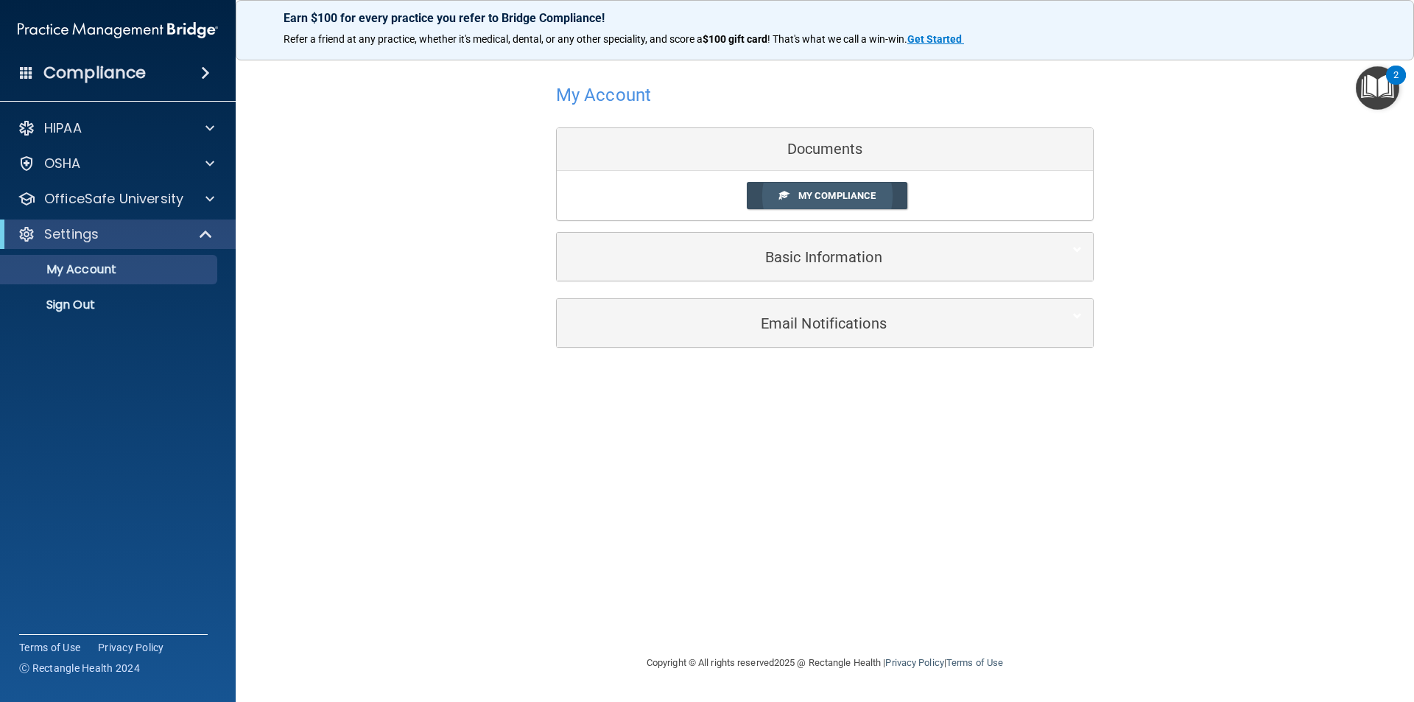
click at [805, 191] on span "My Compliance" at bounding box center [836, 195] width 77 height 11
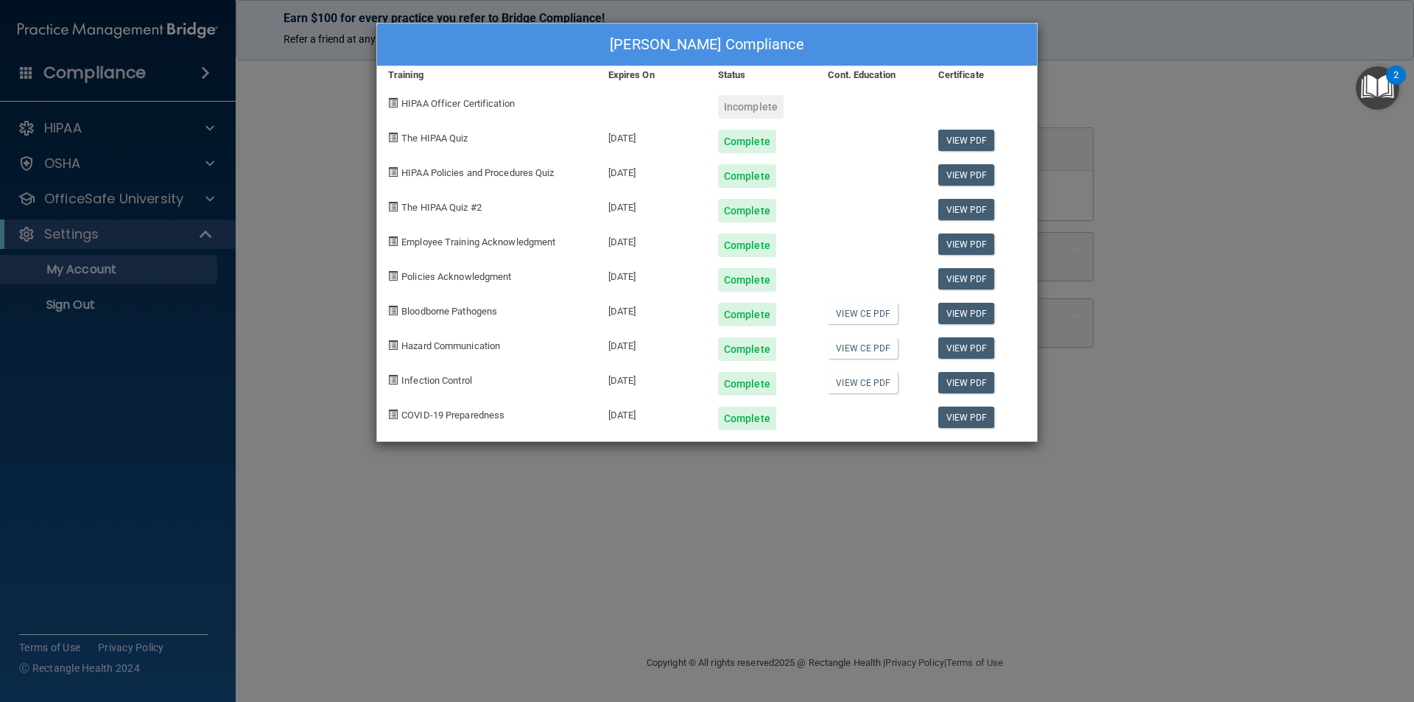
click at [738, 105] on div "Incomplete" at bounding box center [751, 107] width 66 height 24
